Goal: Find specific page/section

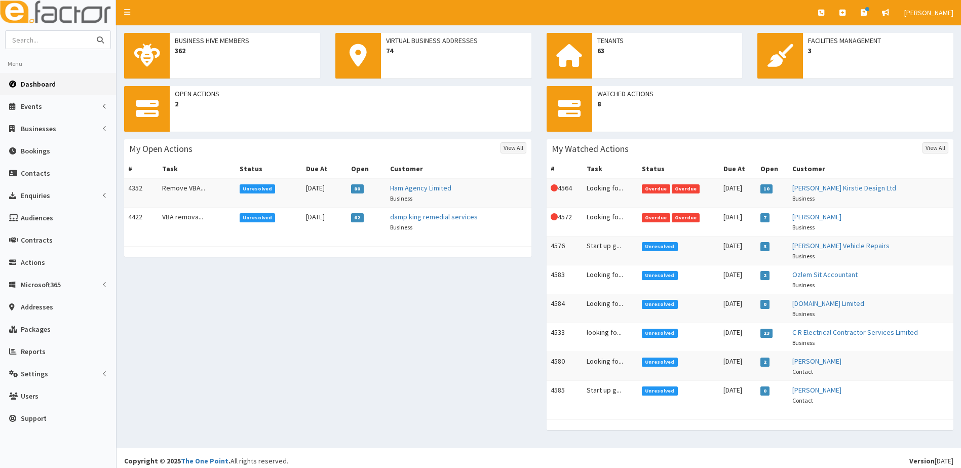
click at [60, 43] on input "text" at bounding box center [48, 40] width 85 height 18
type input "keys group"
click at [90, 31] on button "submit" at bounding box center [100, 40] width 20 height 18
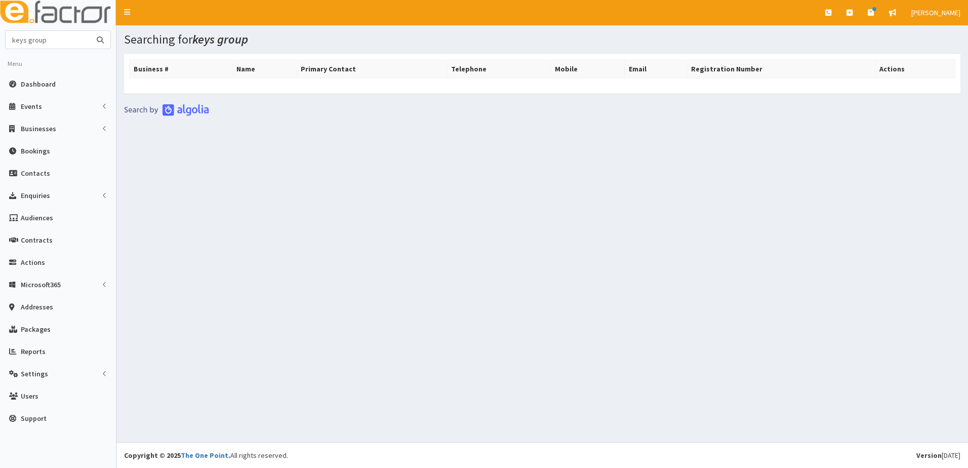
click at [60, 45] on input "keys group" at bounding box center [48, 40] width 85 height 18
type input "k"
paste input "amy_smiles@icloud.com"
type input "amy_smiles@icloud.com"
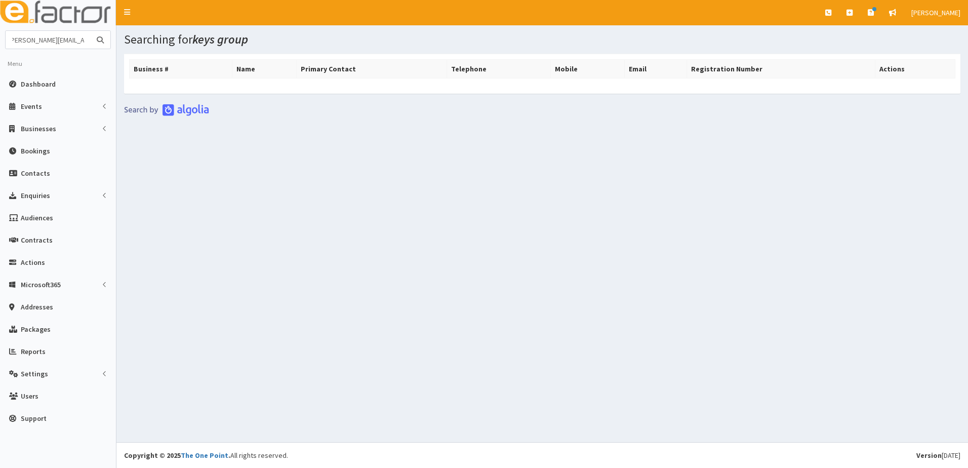
click at [90, 31] on button "submit" at bounding box center [100, 40] width 20 height 18
